Goal: Task Accomplishment & Management: Manage account settings

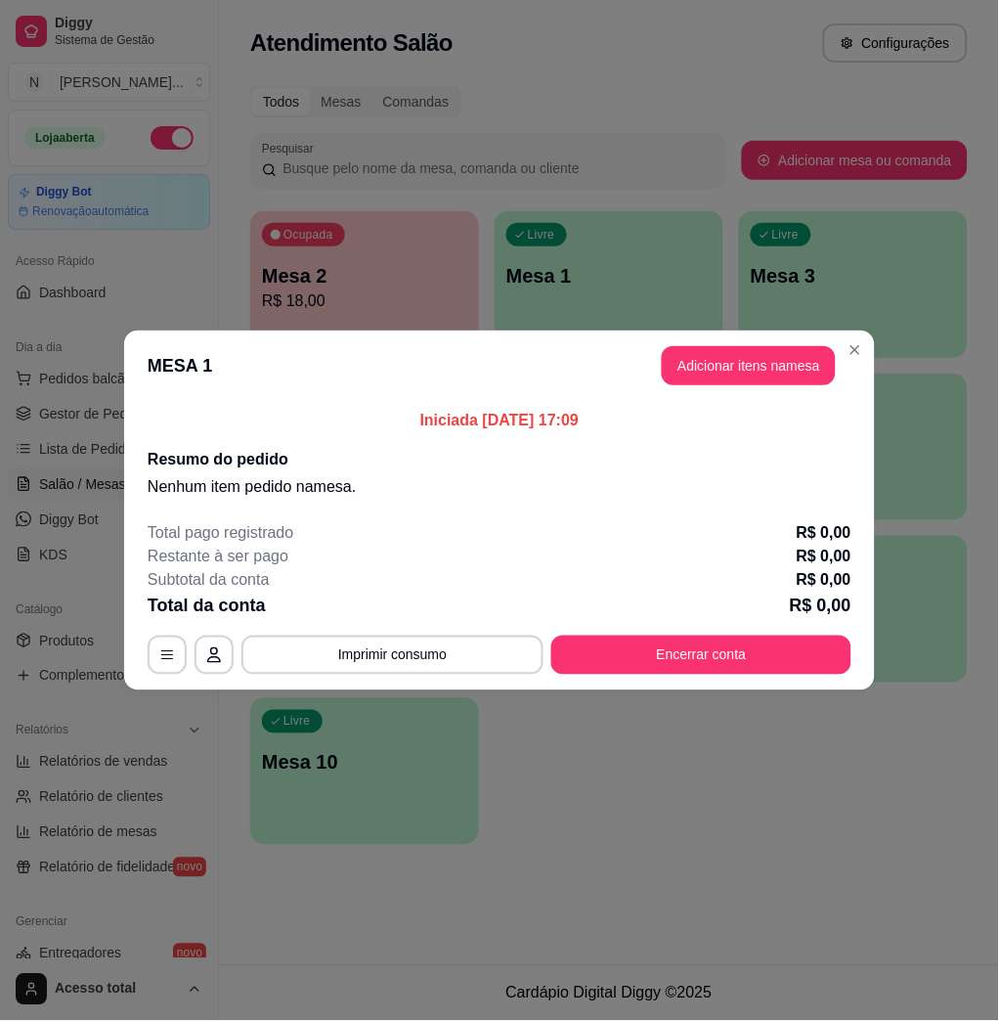
scroll to position [125, 0]
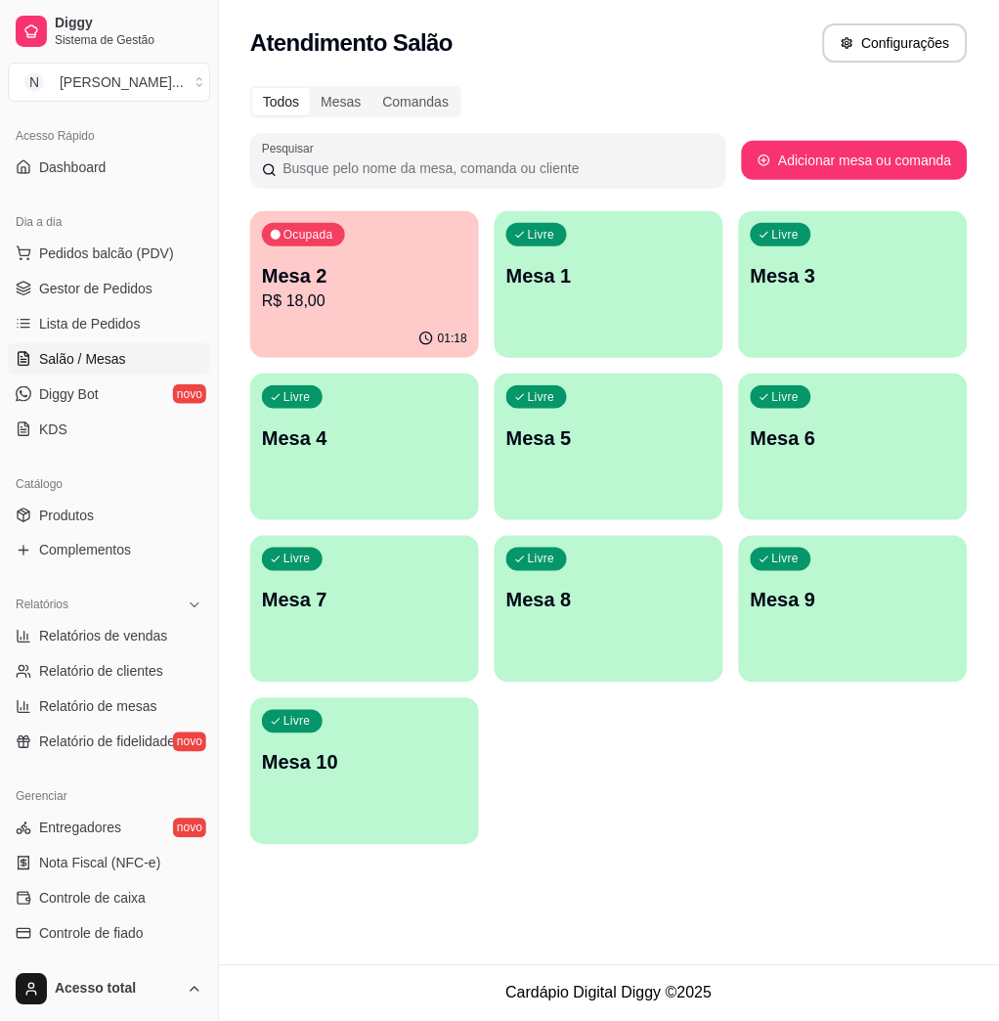
click at [742, 33] on div "Atendimento Salão Configurações" at bounding box center [608, 42] width 717 height 39
click at [337, 103] on div "Mesas" at bounding box center [341, 101] width 62 height 27
click at [310, 88] on input "Mesas" at bounding box center [310, 88] width 0 height 0
click at [303, 102] on div "Todos" at bounding box center [281, 101] width 58 height 27
click at [252, 88] on input "Todos" at bounding box center [252, 88] width 0 height 0
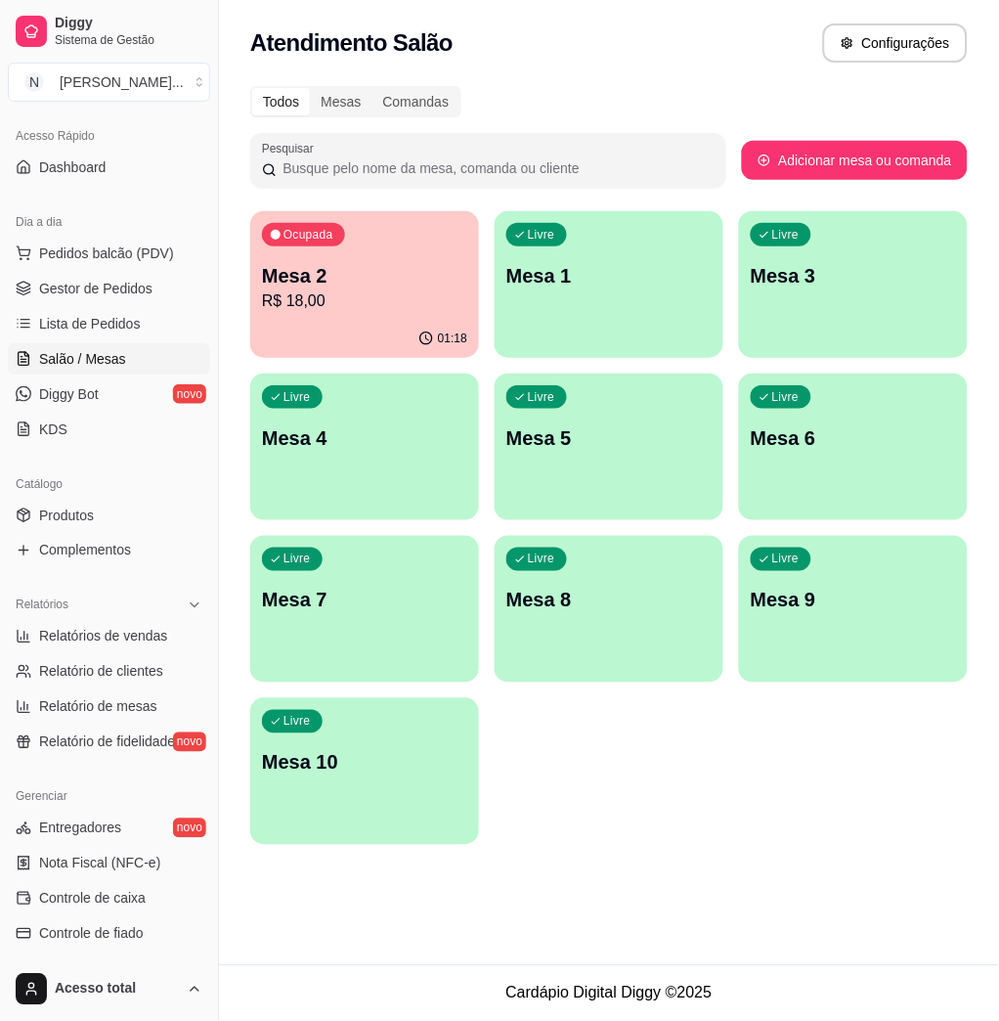
click at [549, 283] on p "Mesa 1" at bounding box center [608, 275] width 205 height 27
click at [118, 335] on link "Lista de Pedidos" at bounding box center [109, 323] width 202 height 31
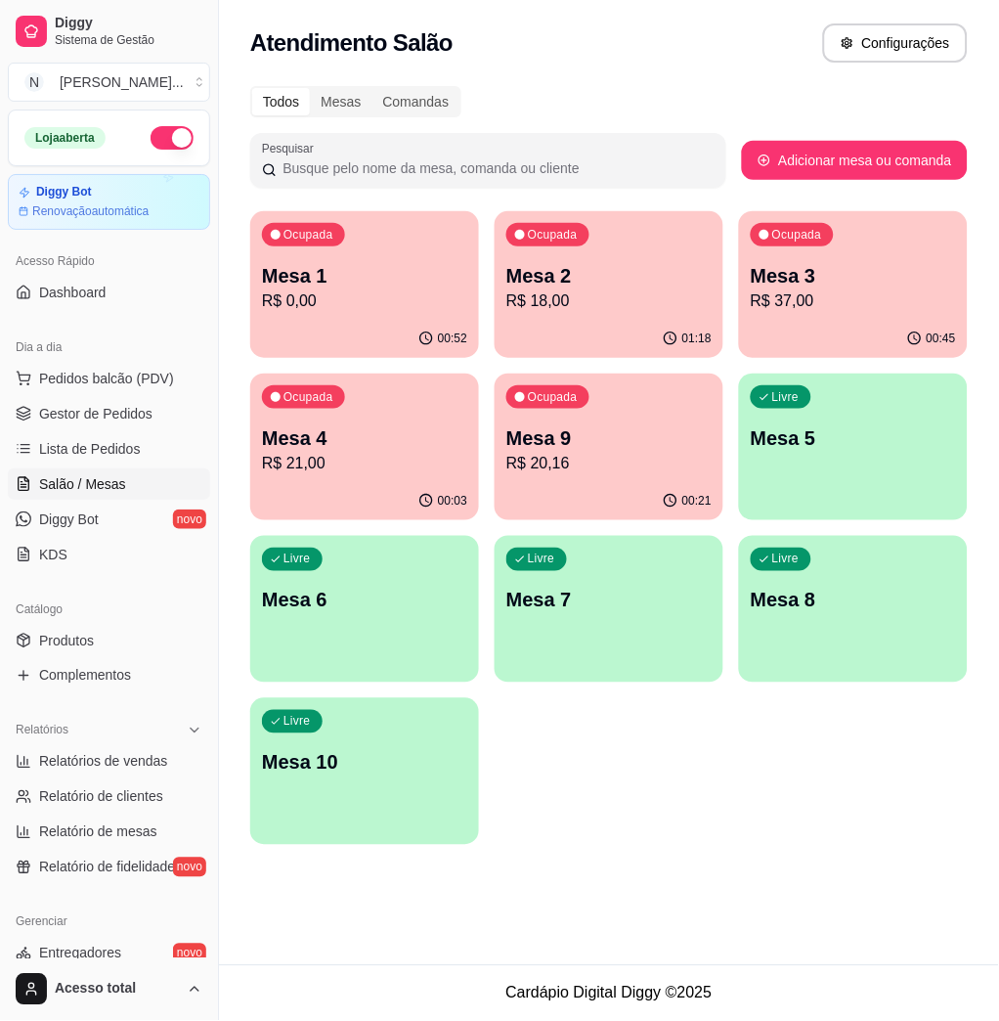
click at [389, 421] on div "Ocupada Mesa 4 R$ 21,00" at bounding box center [364, 427] width 229 height 109
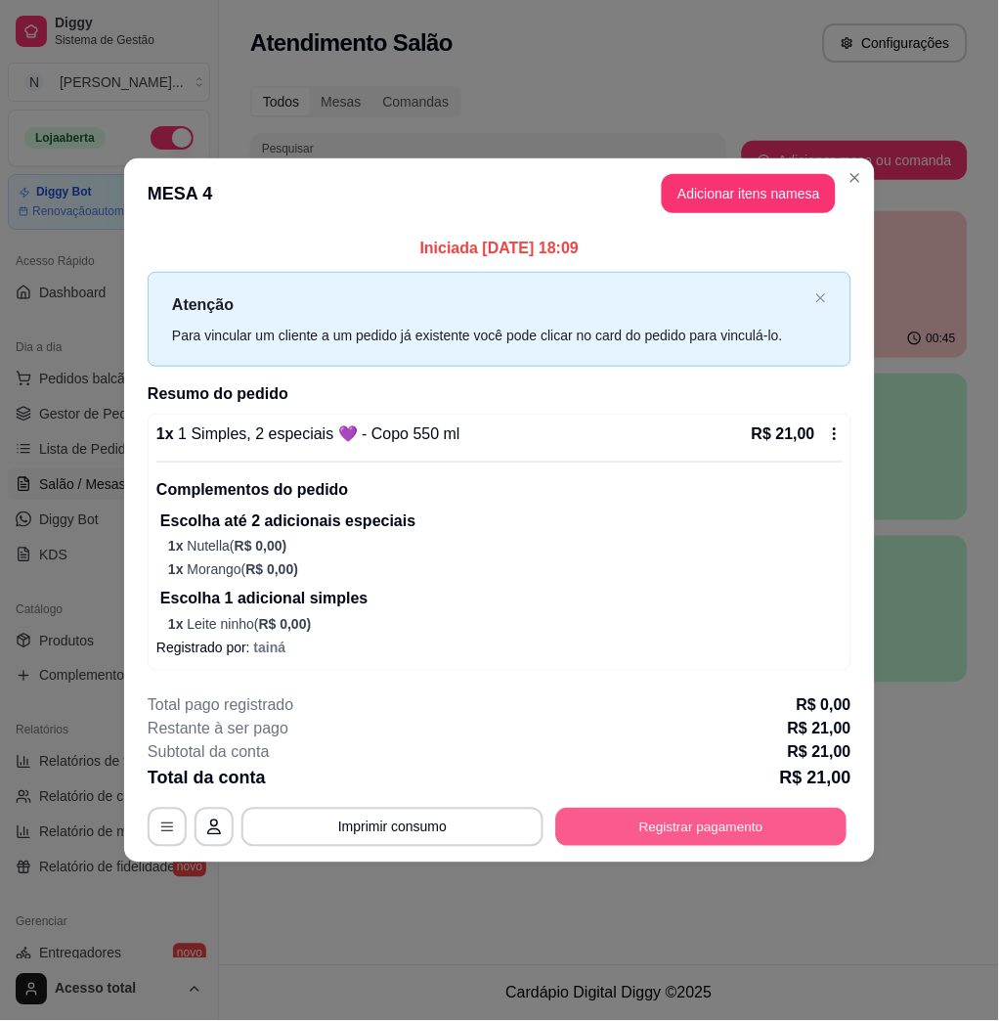
click at [688, 820] on button "Registrar pagamento" at bounding box center [701, 827] width 291 height 38
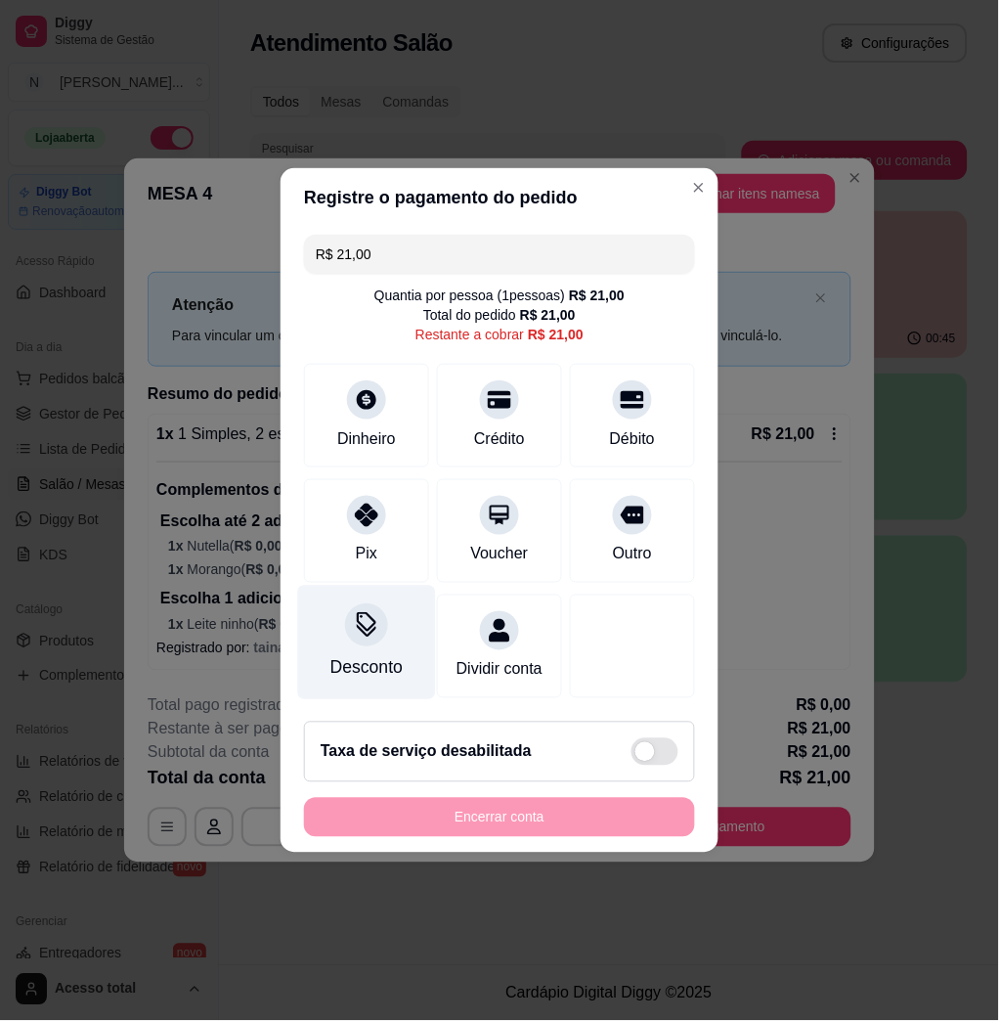
click at [381, 610] on div at bounding box center [366, 624] width 43 height 43
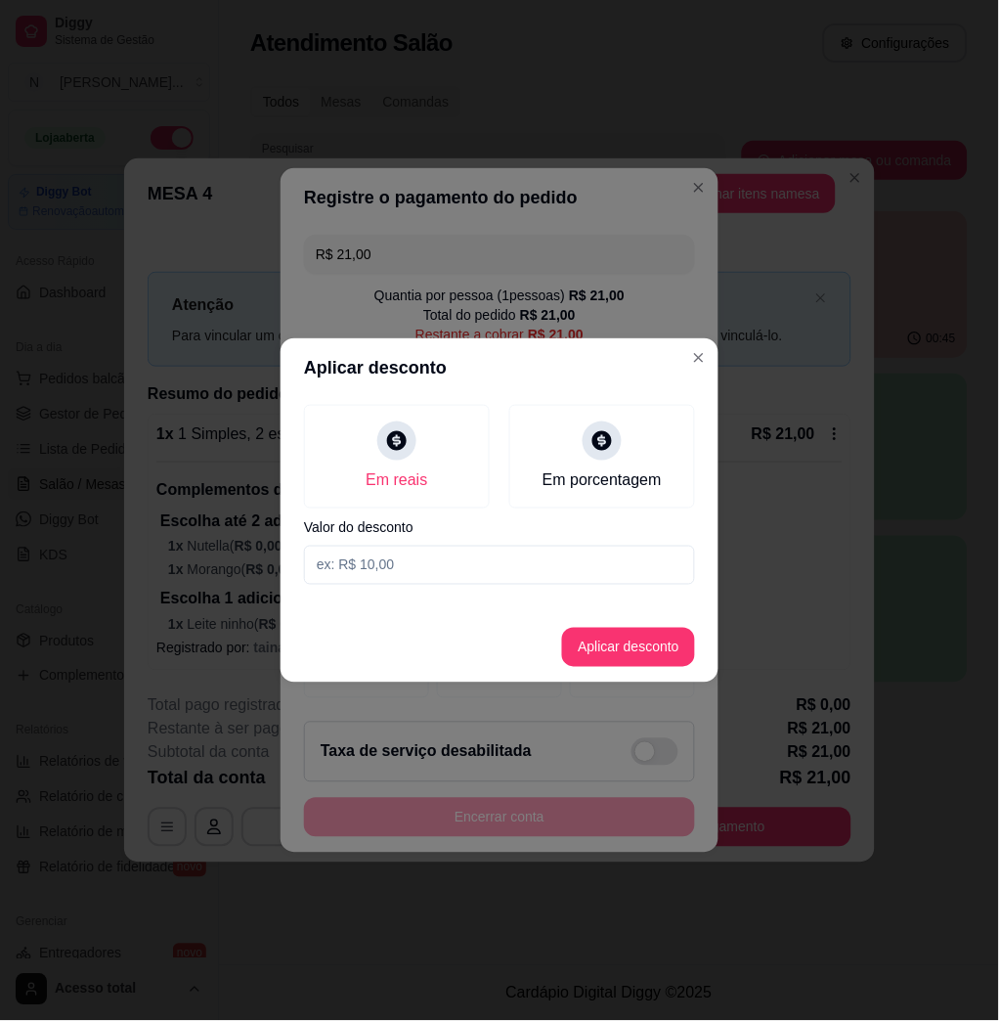
click at [412, 569] on input at bounding box center [499, 564] width 391 height 39
type input "1,01"
click at [613, 643] on button "Aplicar desconto" at bounding box center [629, 648] width 128 height 38
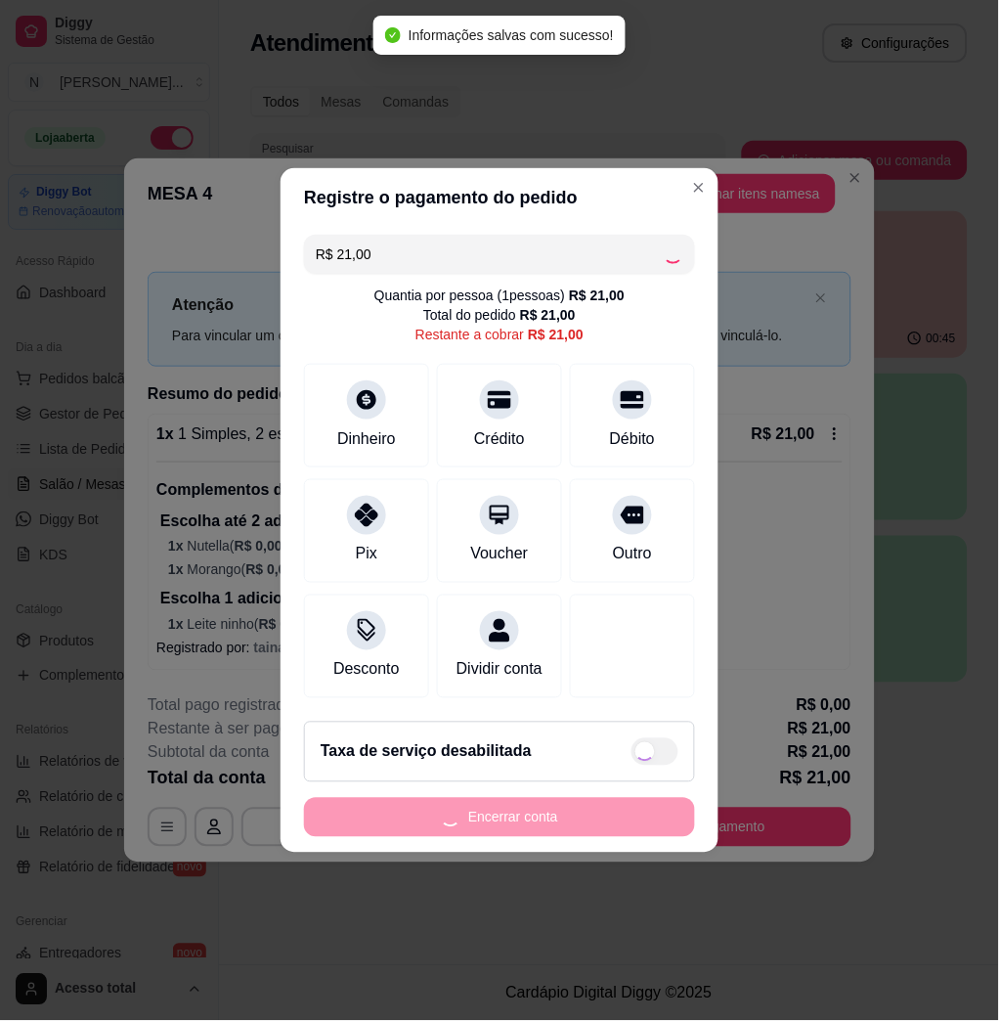
type input "R$ 19,99"
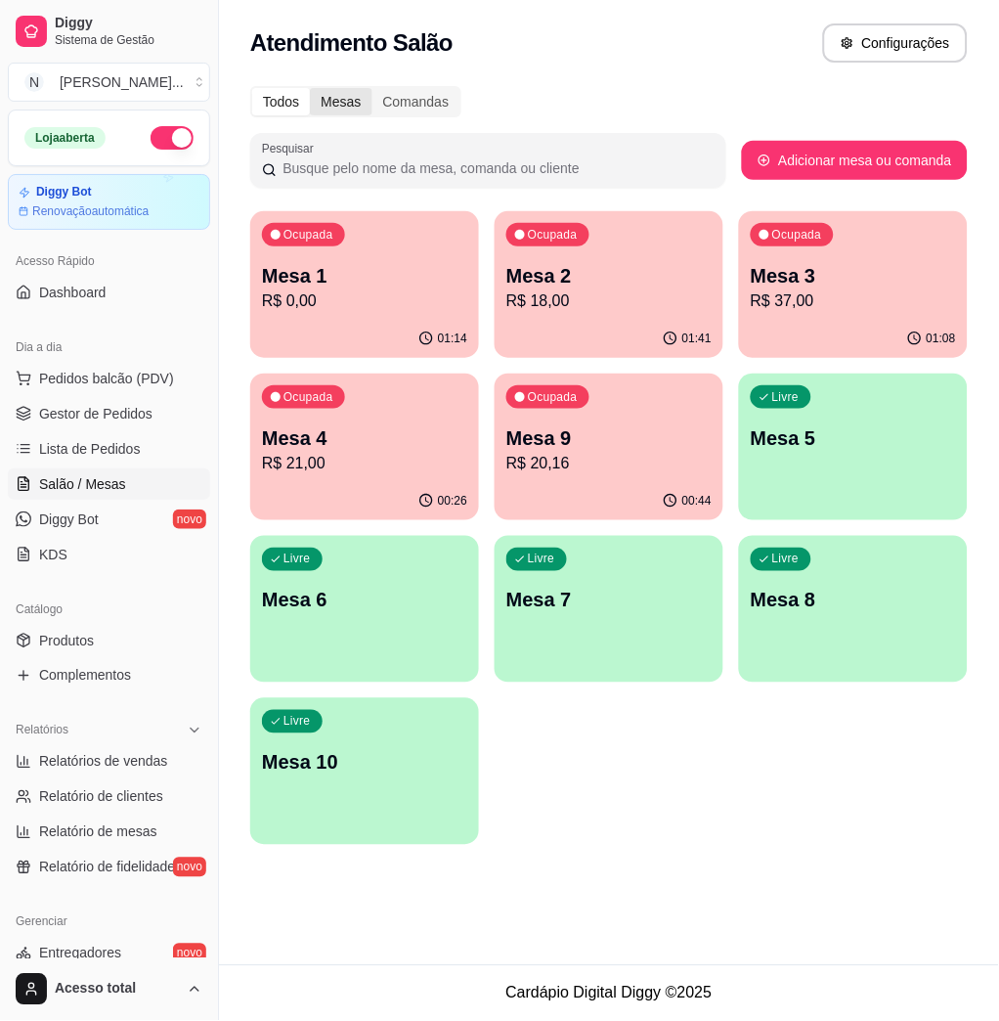
click at [353, 88] on div "Mesas" at bounding box center [341, 101] width 62 height 27
click at [310, 88] on input "Mesas" at bounding box center [310, 88] width 0 height 0
click at [298, 99] on div "Todos" at bounding box center [281, 101] width 58 height 27
click at [252, 88] on input "Todos" at bounding box center [252, 88] width 0 height 0
click at [424, 88] on div "Comandas" at bounding box center [416, 101] width 88 height 27
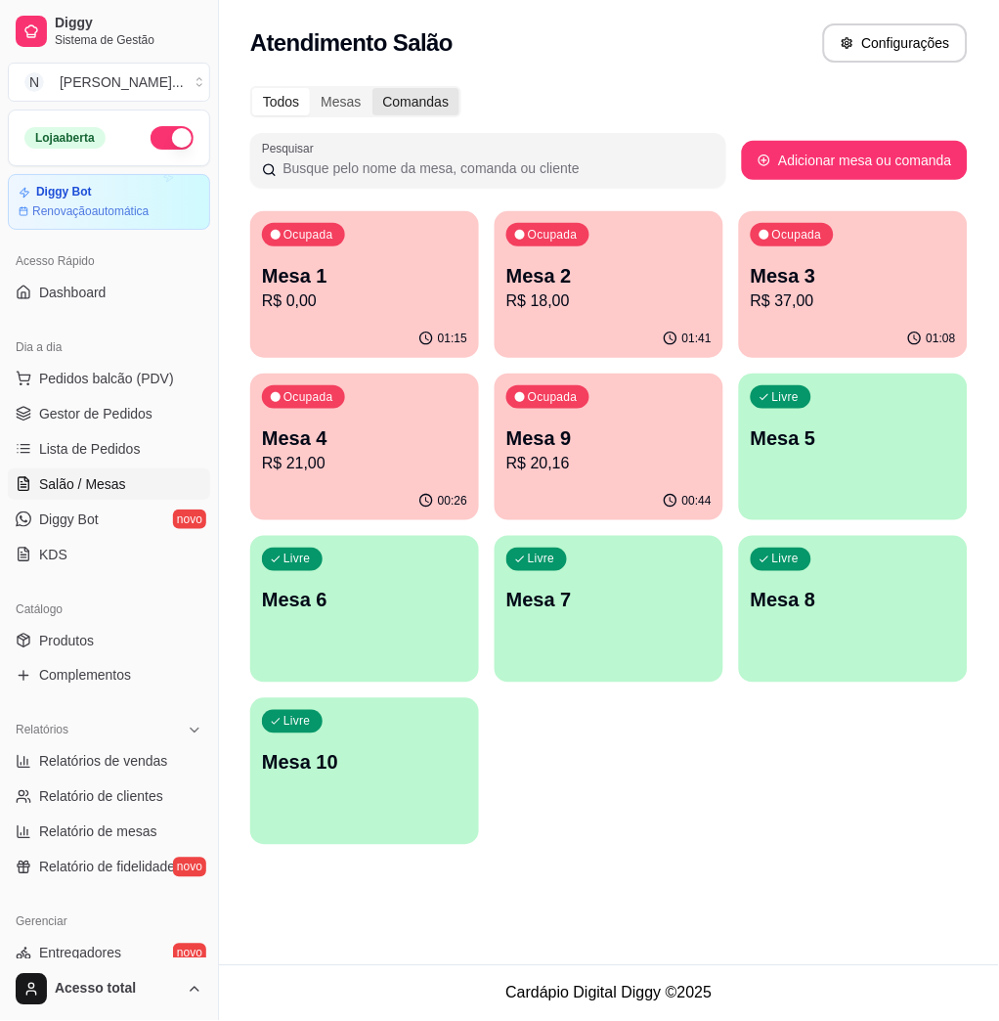
click at [372, 88] on input "Comandas" at bounding box center [372, 88] width 0 height 0
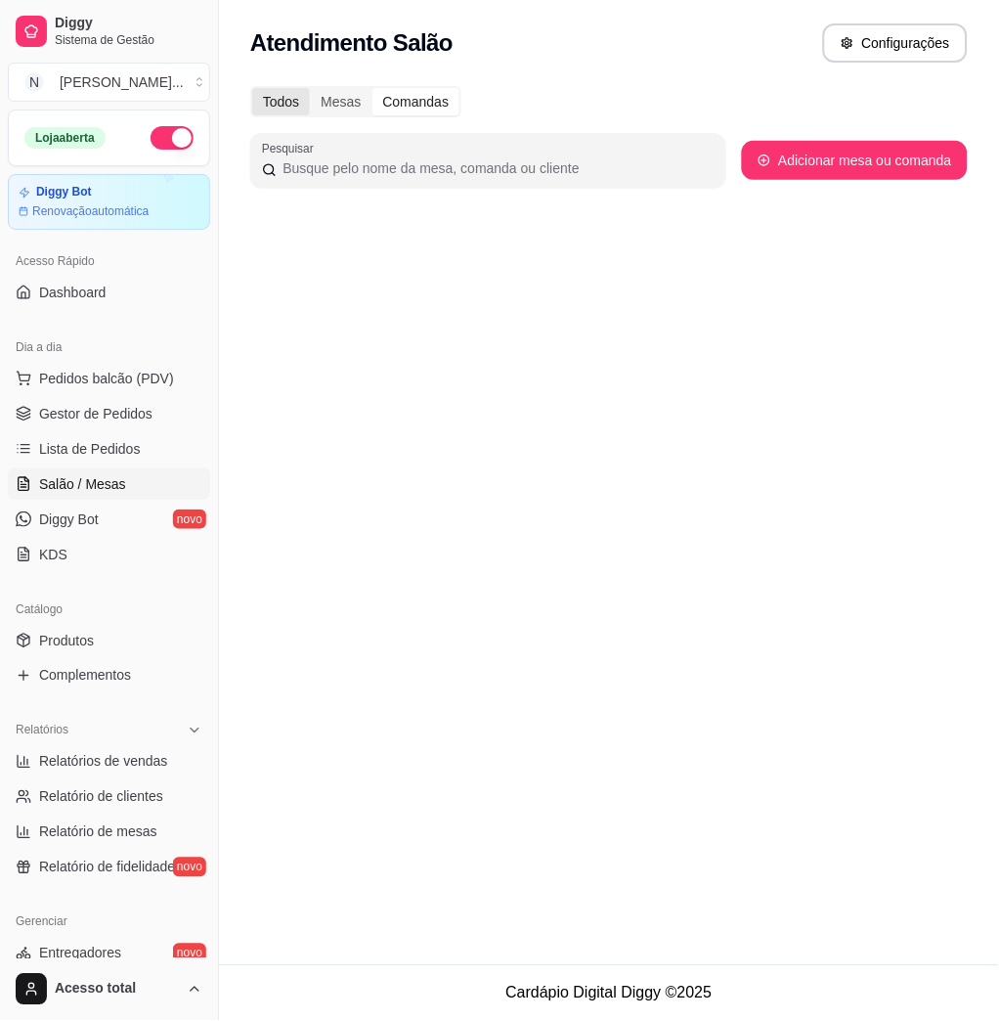
click at [270, 101] on div "Todos" at bounding box center [281, 101] width 58 height 27
click at [252, 88] on input "Todos" at bounding box center [252, 88] width 0 height 0
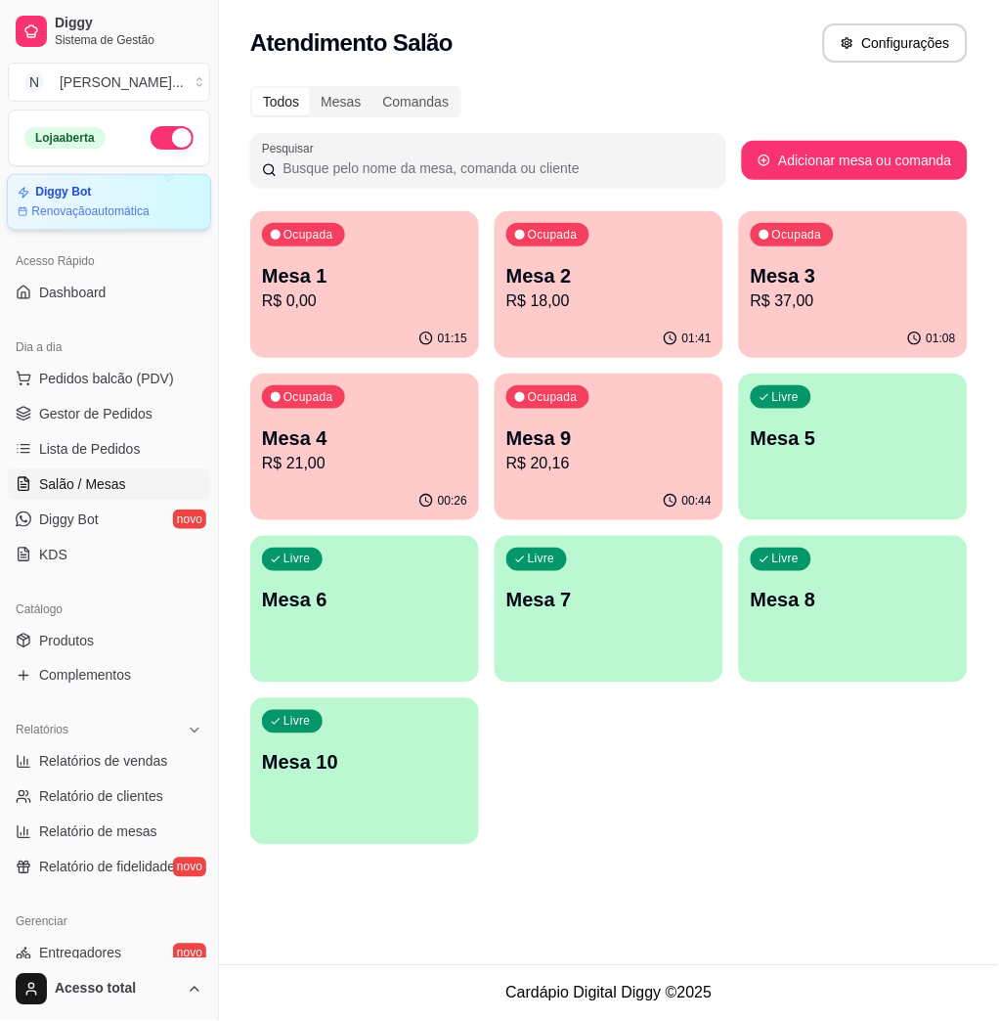
click at [87, 207] on article "Renovação automática" at bounding box center [90, 211] width 118 height 16
click at [88, 485] on span "Salão / Mesas" at bounding box center [82, 484] width 87 height 20
click at [80, 520] on span "Diggy Bot" at bounding box center [69, 519] width 60 height 20
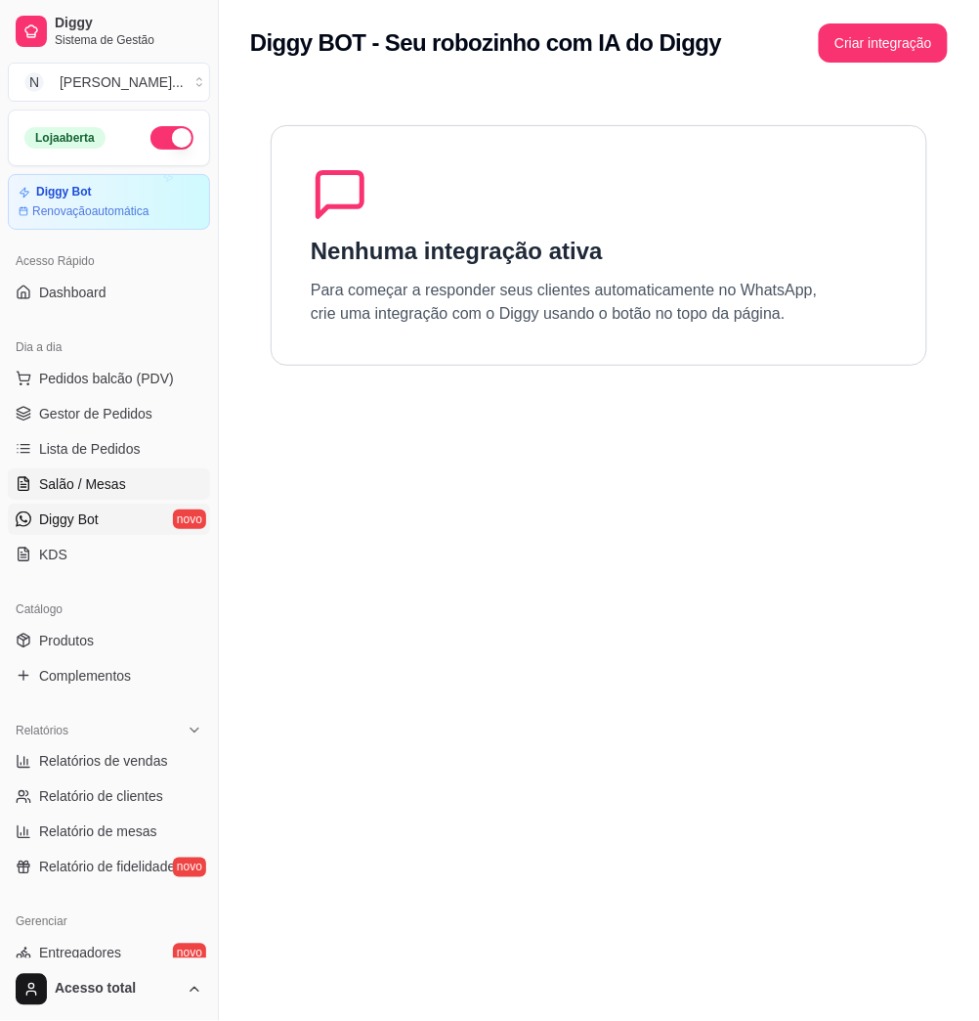
click at [100, 480] on span "Salão / Mesas" at bounding box center [82, 484] width 87 height 20
